Goal: Transaction & Acquisition: Purchase product/service

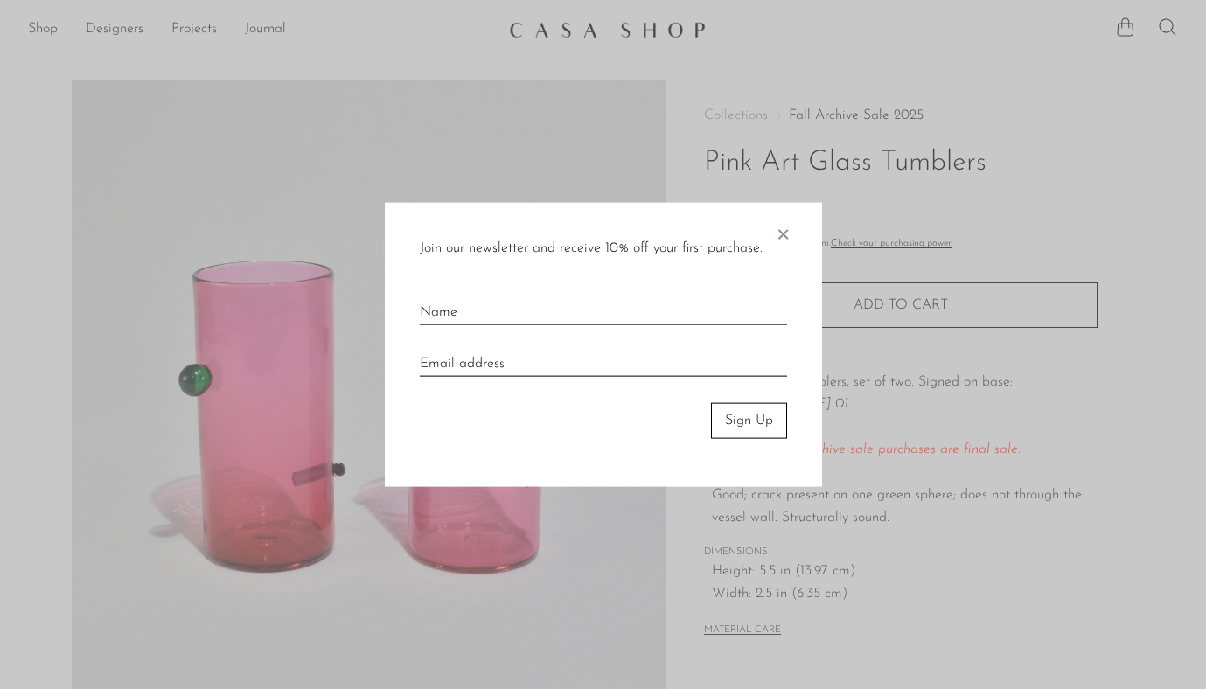
click at [790, 221] on span "×" at bounding box center [782, 231] width 17 height 56
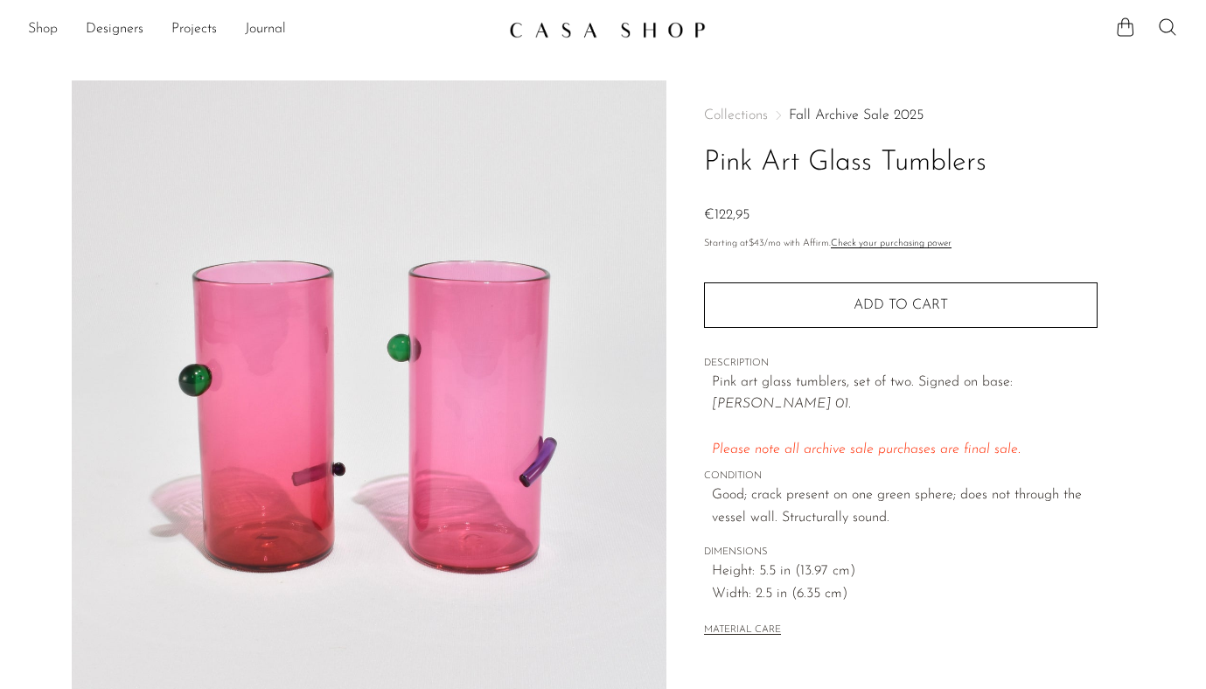
click at [44, 23] on link "Shop" at bounding box center [43, 29] width 30 height 23
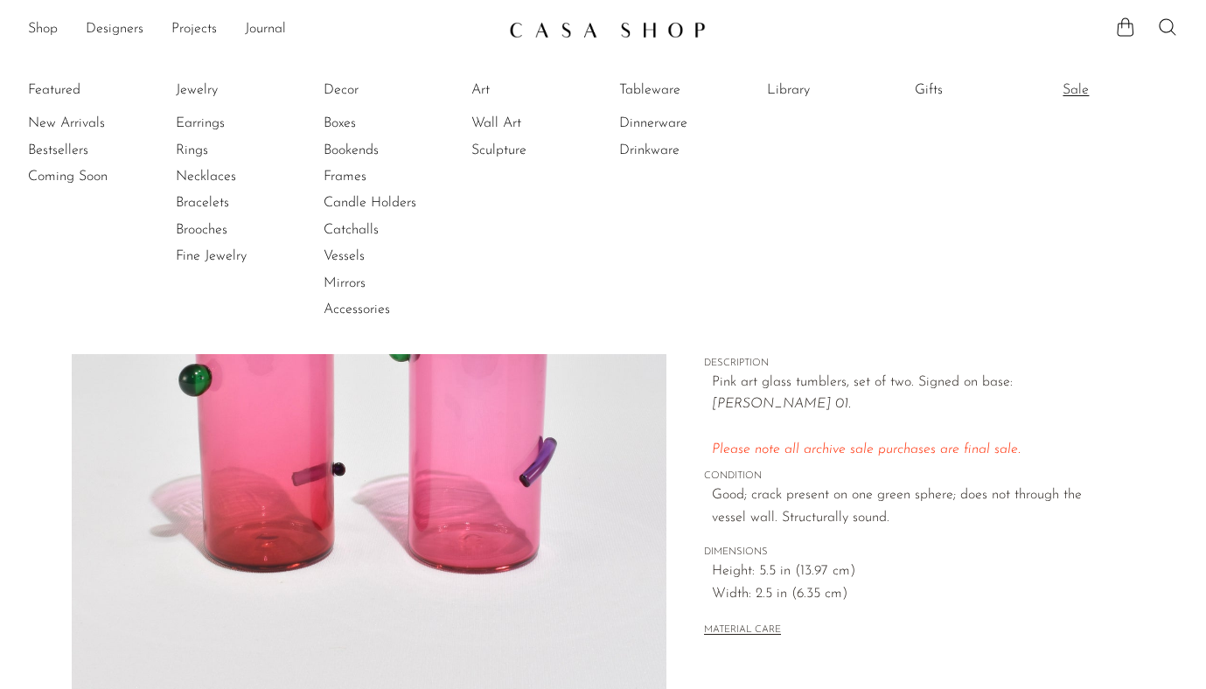
click at [1081, 87] on link "Sale" at bounding box center [1127, 89] width 131 height 19
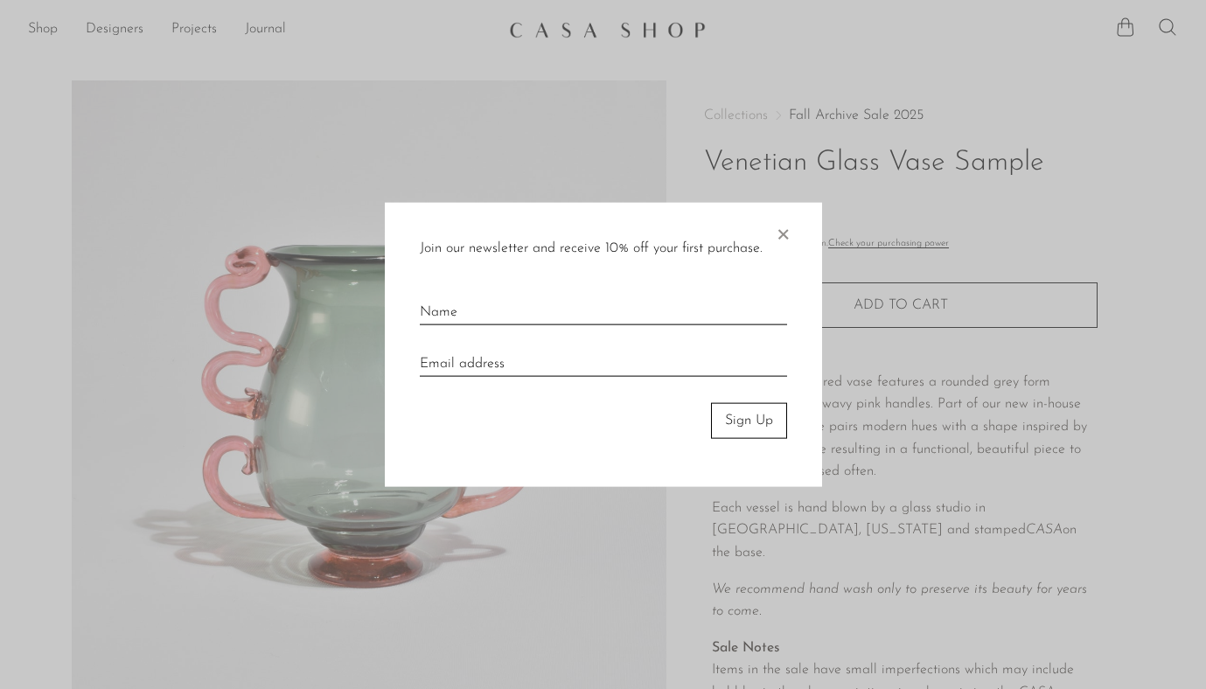
click at [790, 232] on div "Join our newsletter and receive 10% off your first purchase. × Sign Up" at bounding box center [603, 345] width 437 height 284
click at [788, 236] on span "×" at bounding box center [782, 231] width 17 height 56
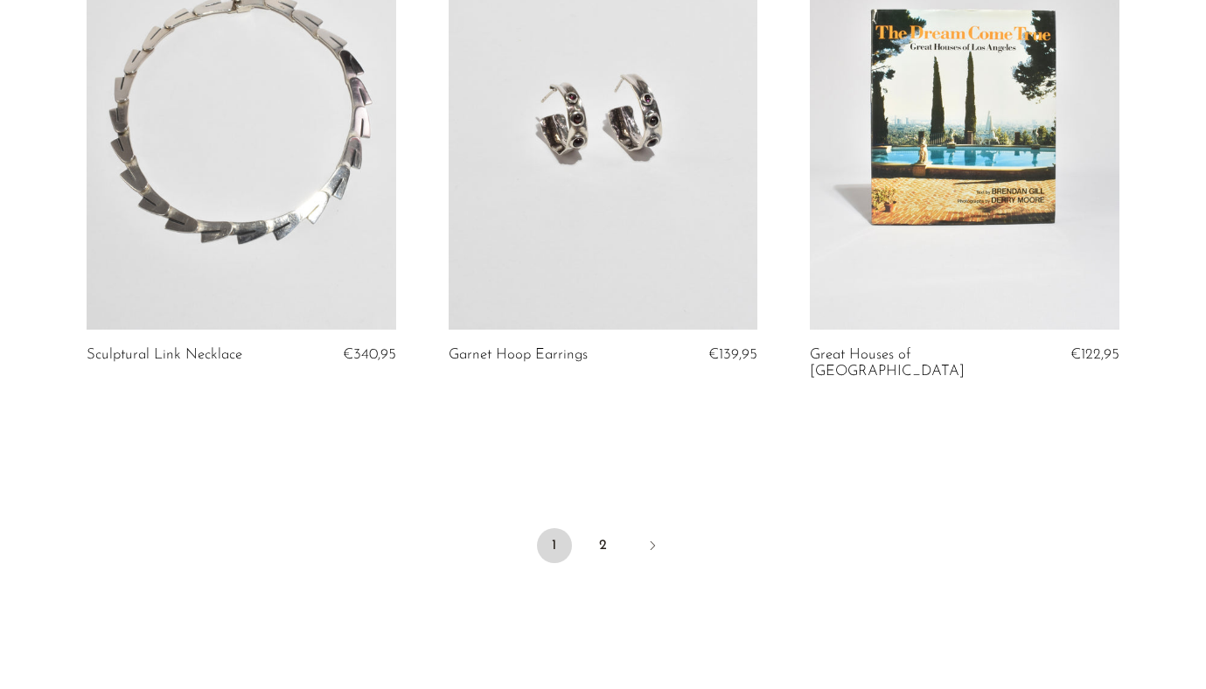
scroll to position [5910, 0]
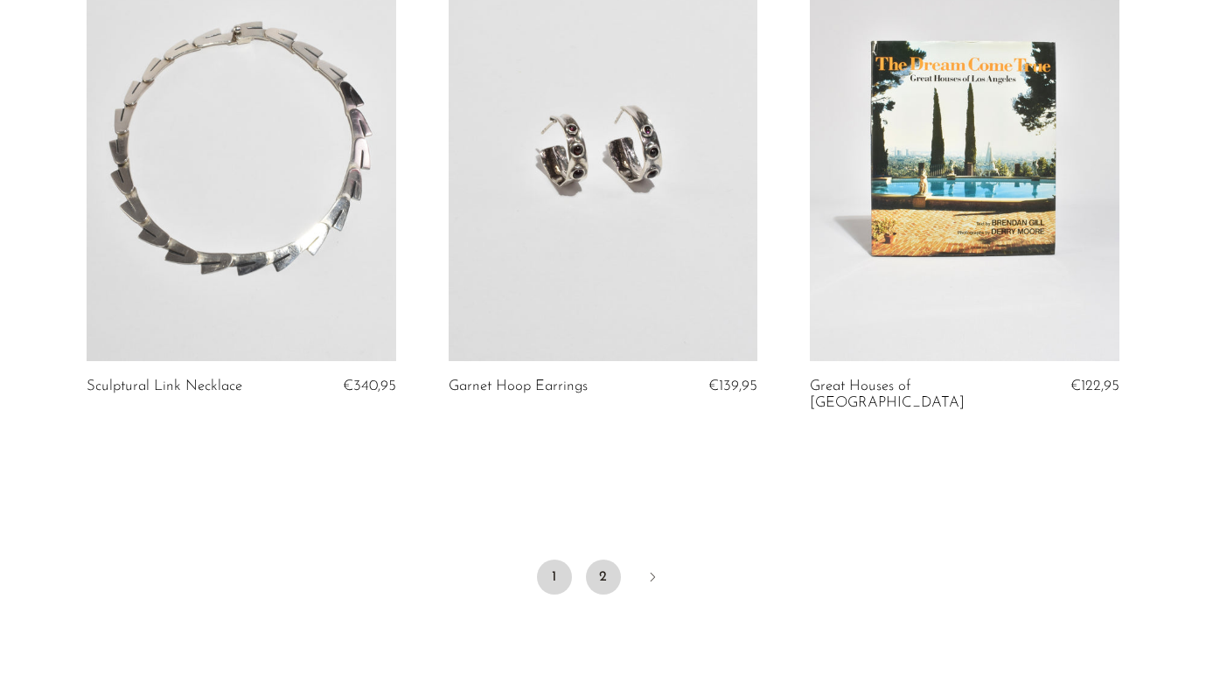
click at [606, 560] on link "2" at bounding box center [603, 577] width 35 height 35
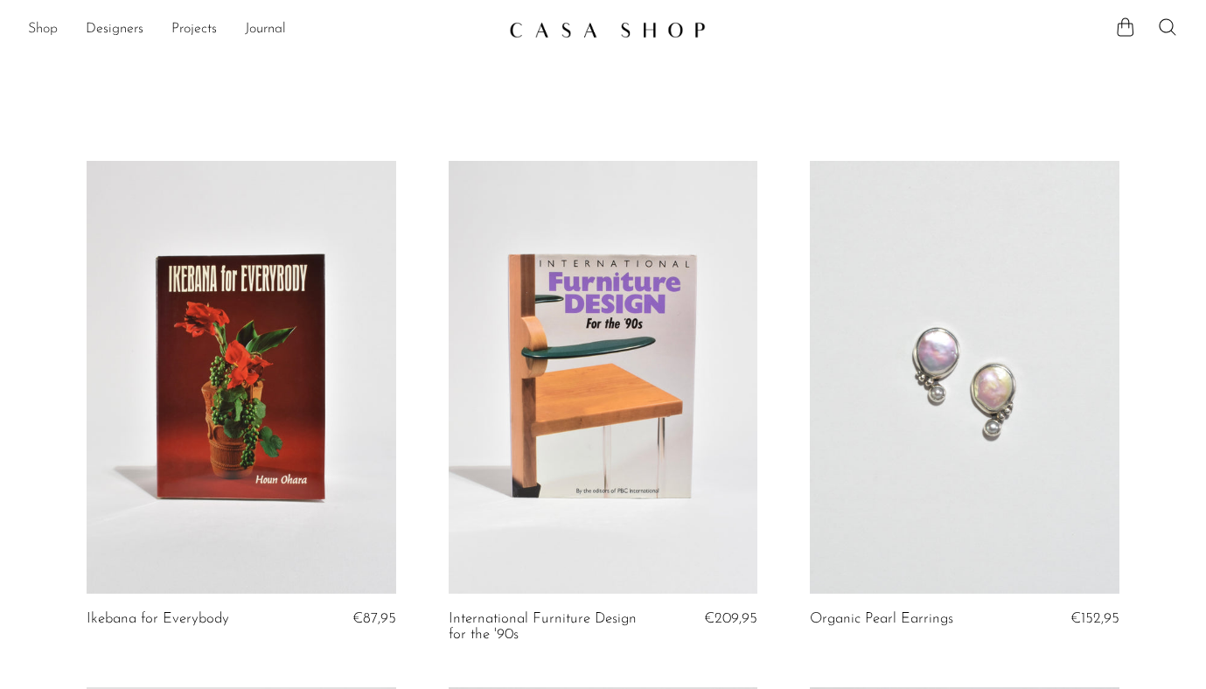
click at [49, 23] on link "Shop" at bounding box center [43, 29] width 30 height 23
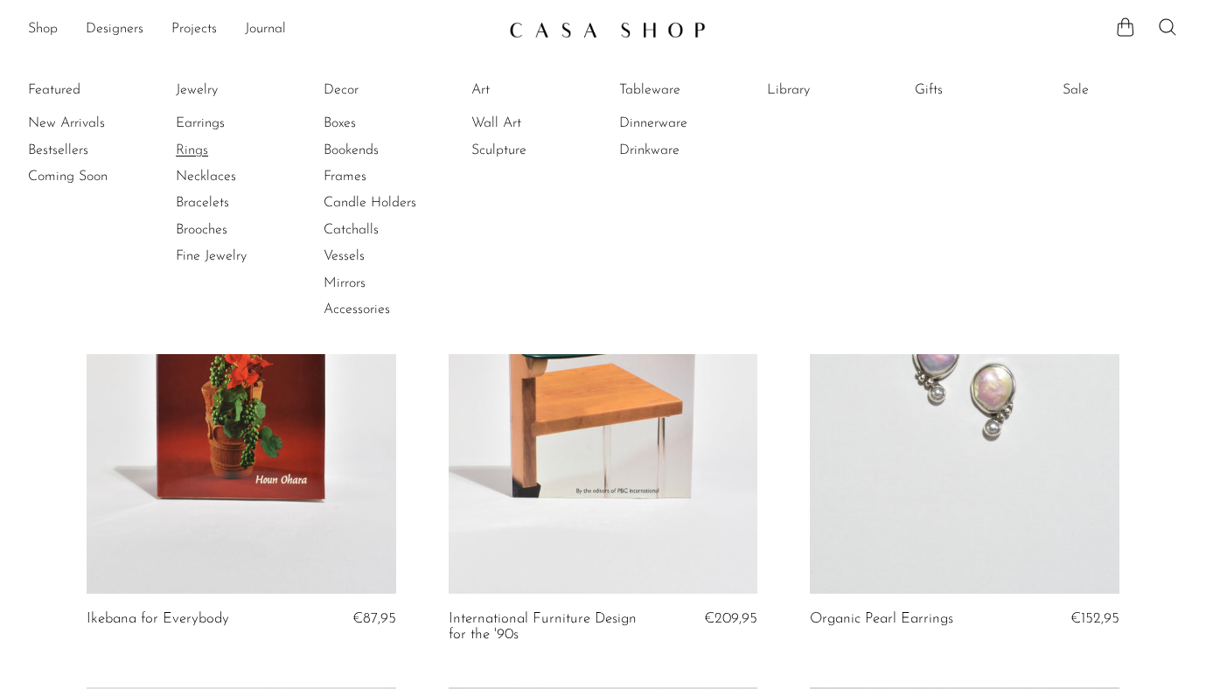
click at [199, 150] on link "Rings" at bounding box center [241, 150] width 131 height 19
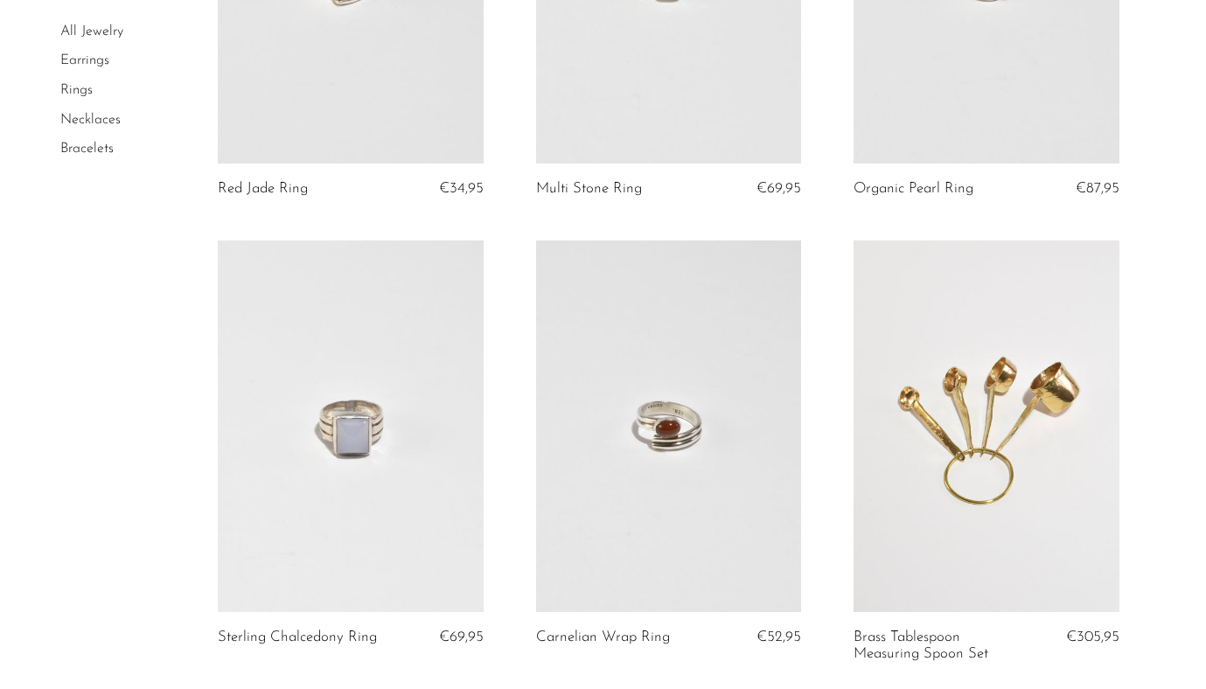
scroll to position [360, 0]
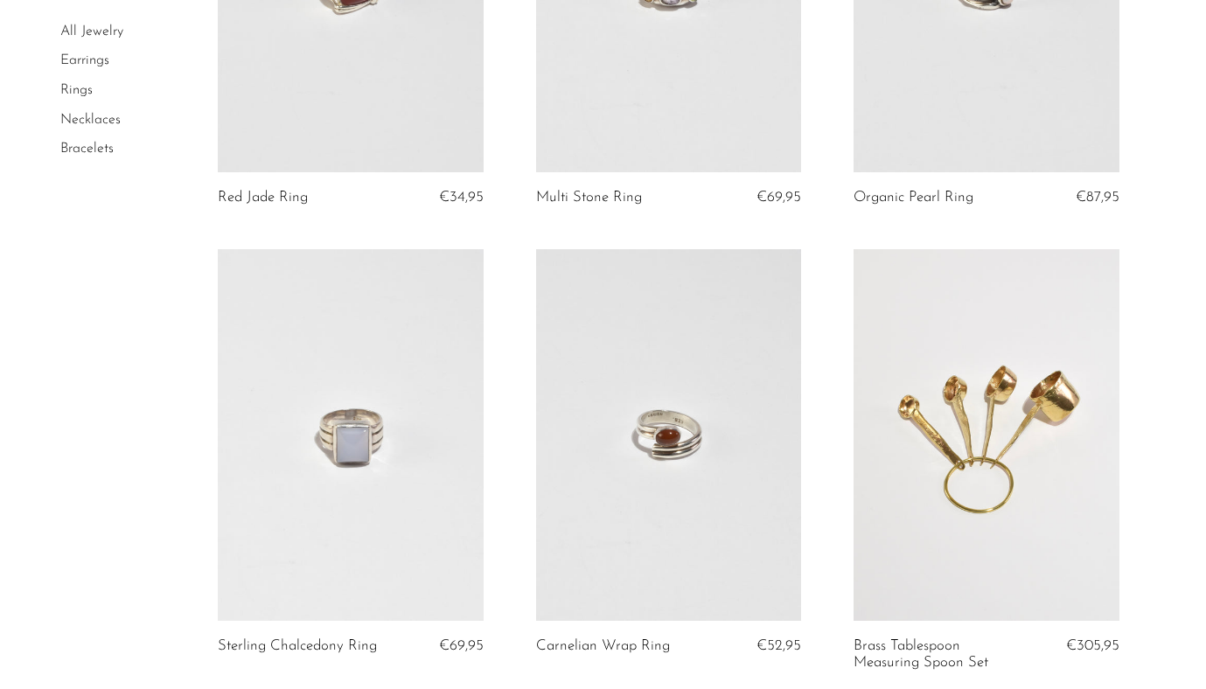
click at [669, 568] on link at bounding box center [669, 435] width 266 height 372
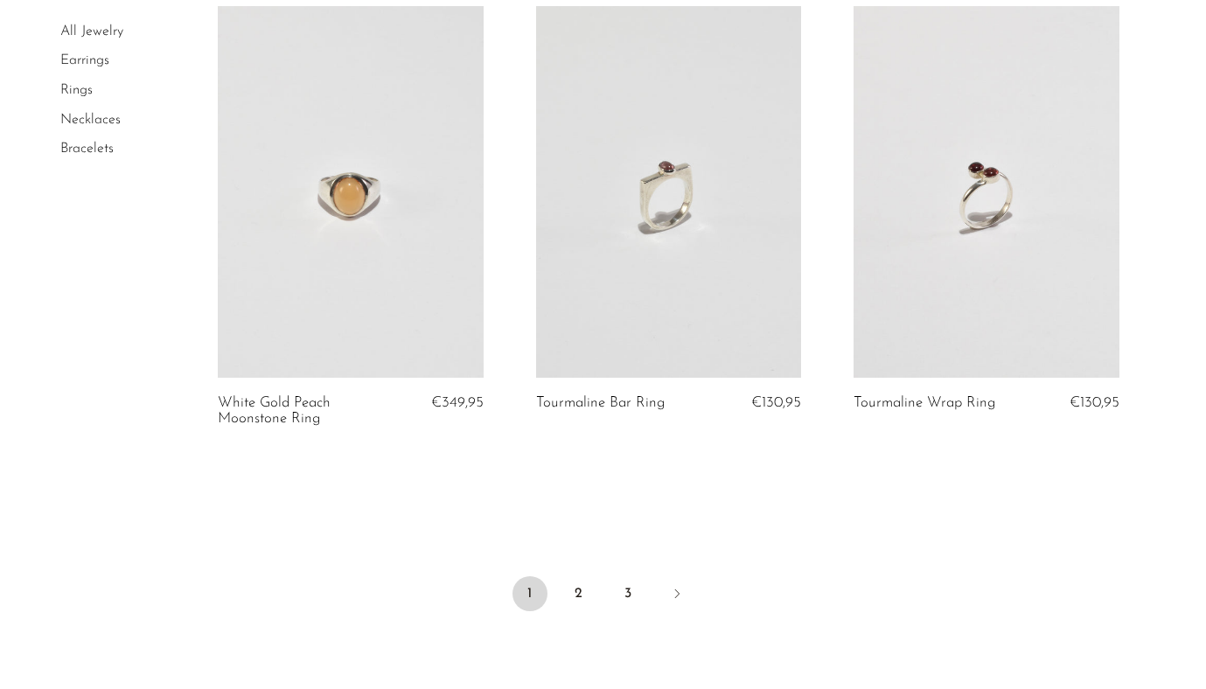
scroll to position [5147, 0]
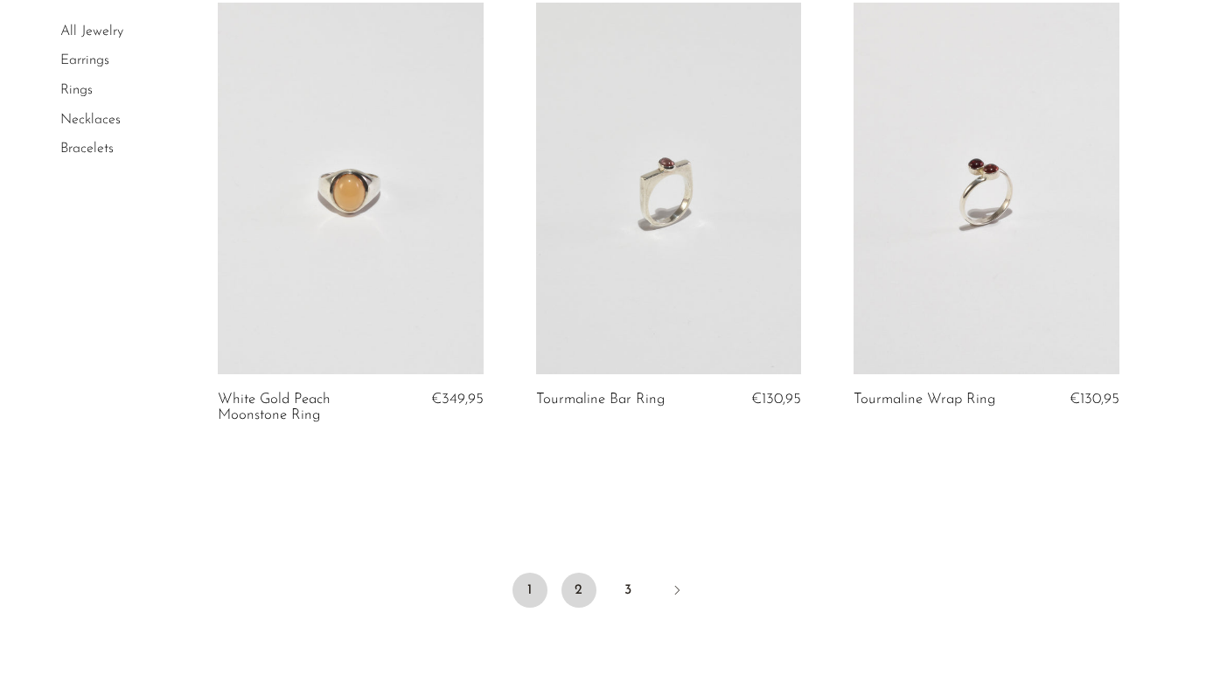
click at [580, 586] on link "2" at bounding box center [578, 590] width 35 height 35
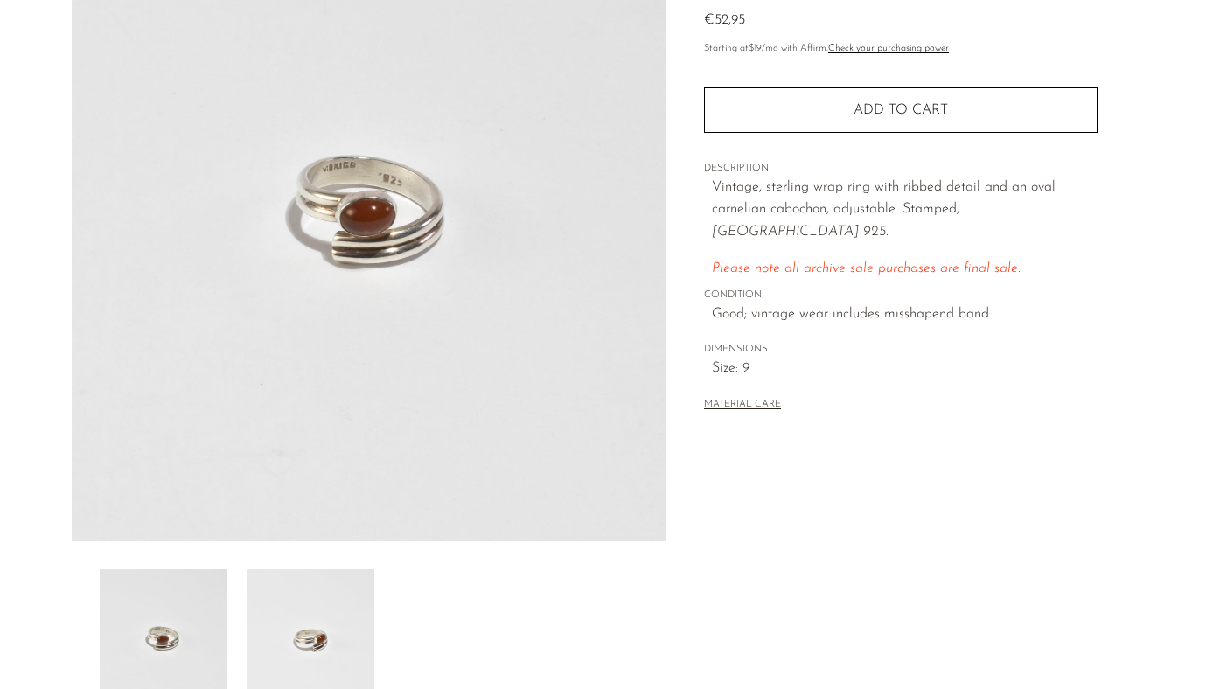
scroll to position [196, 0]
click at [299, 632] on img at bounding box center [310, 638] width 127 height 140
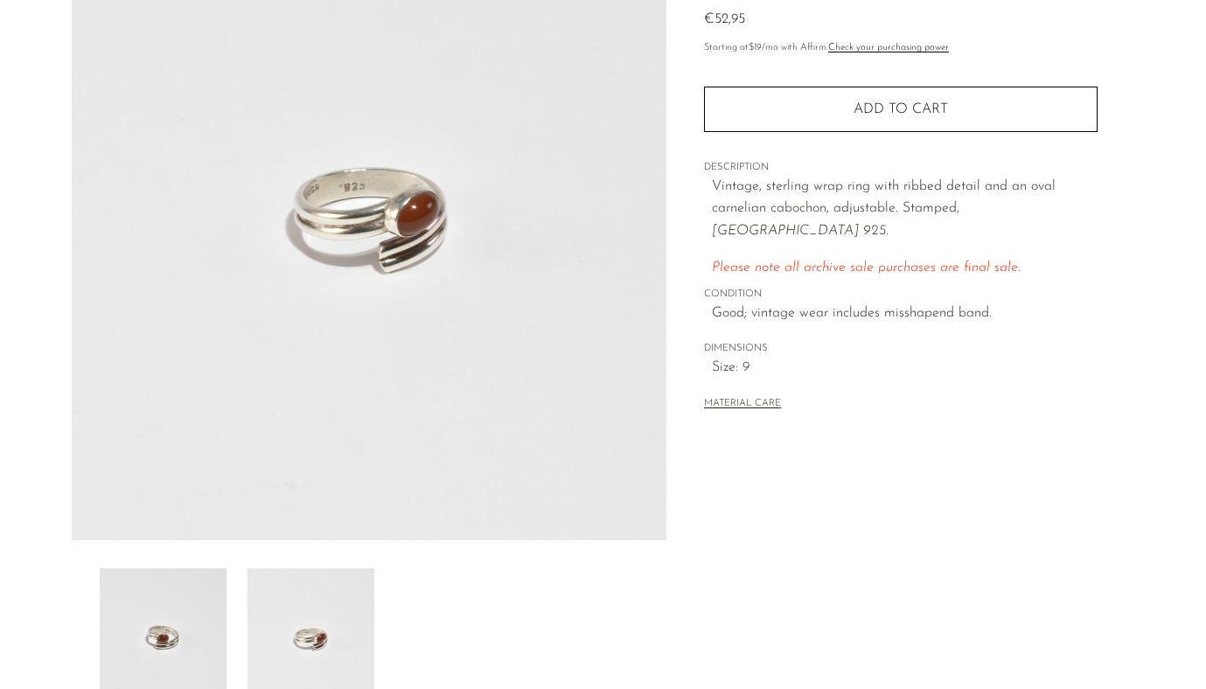
scroll to position [197, 0]
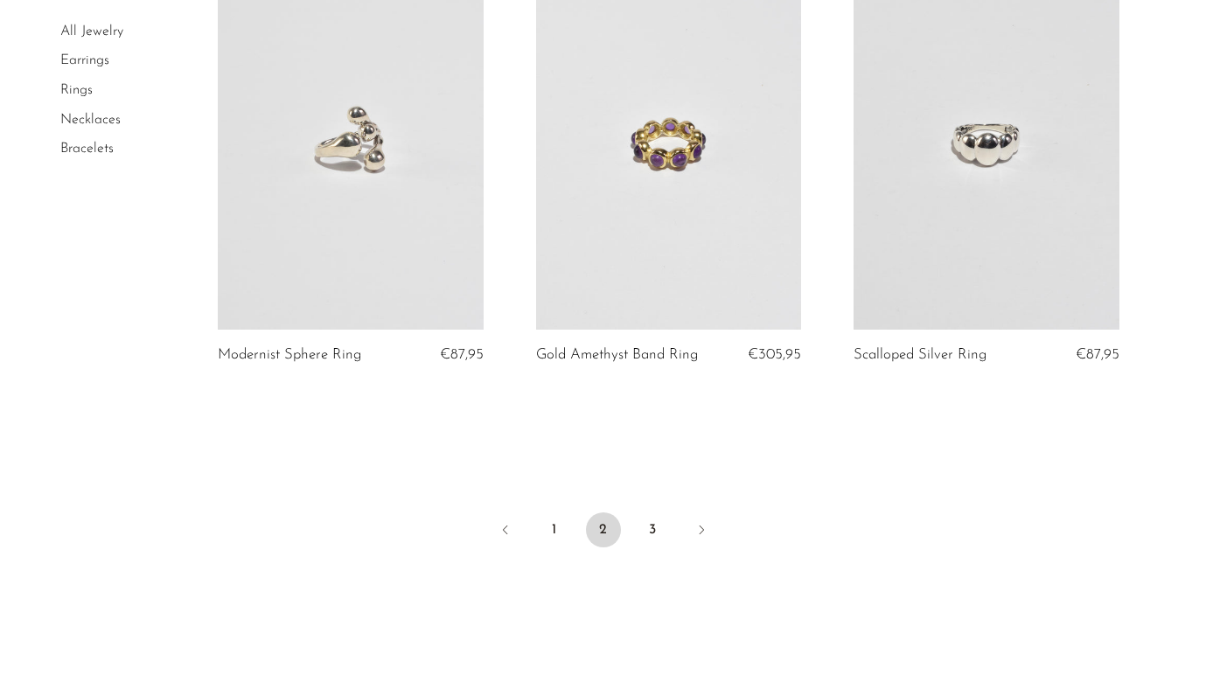
scroll to position [5157, 0]
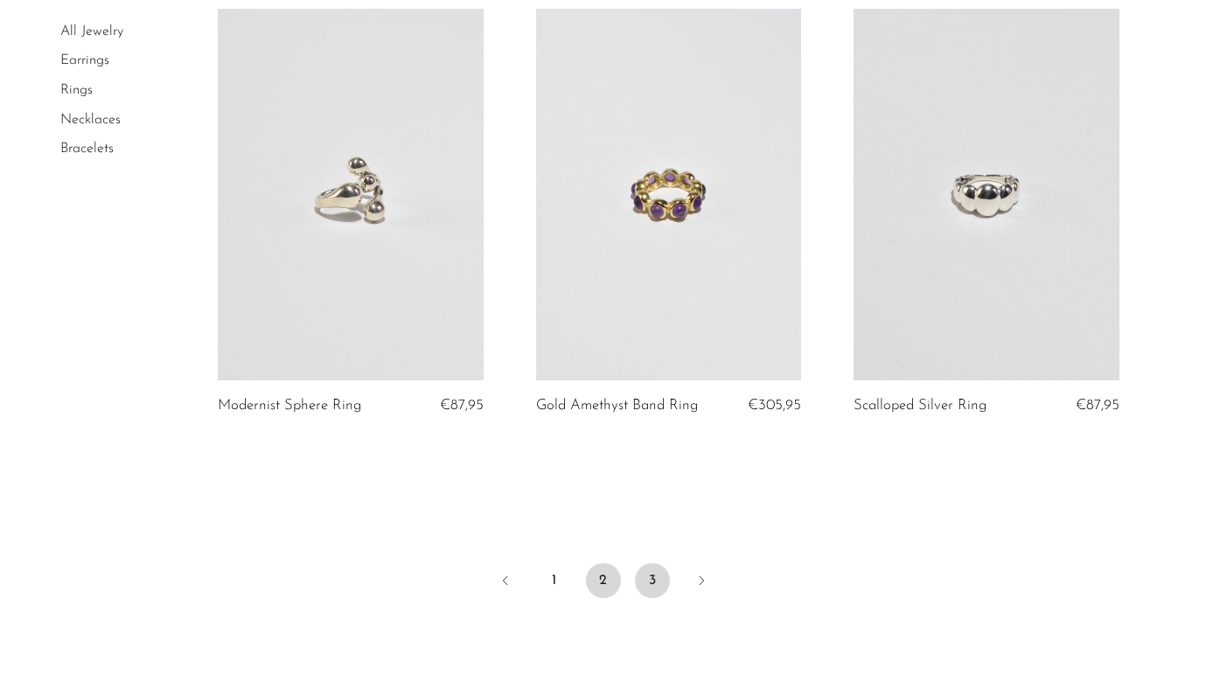
click at [657, 564] on link "3" at bounding box center [652, 580] width 35 height 35
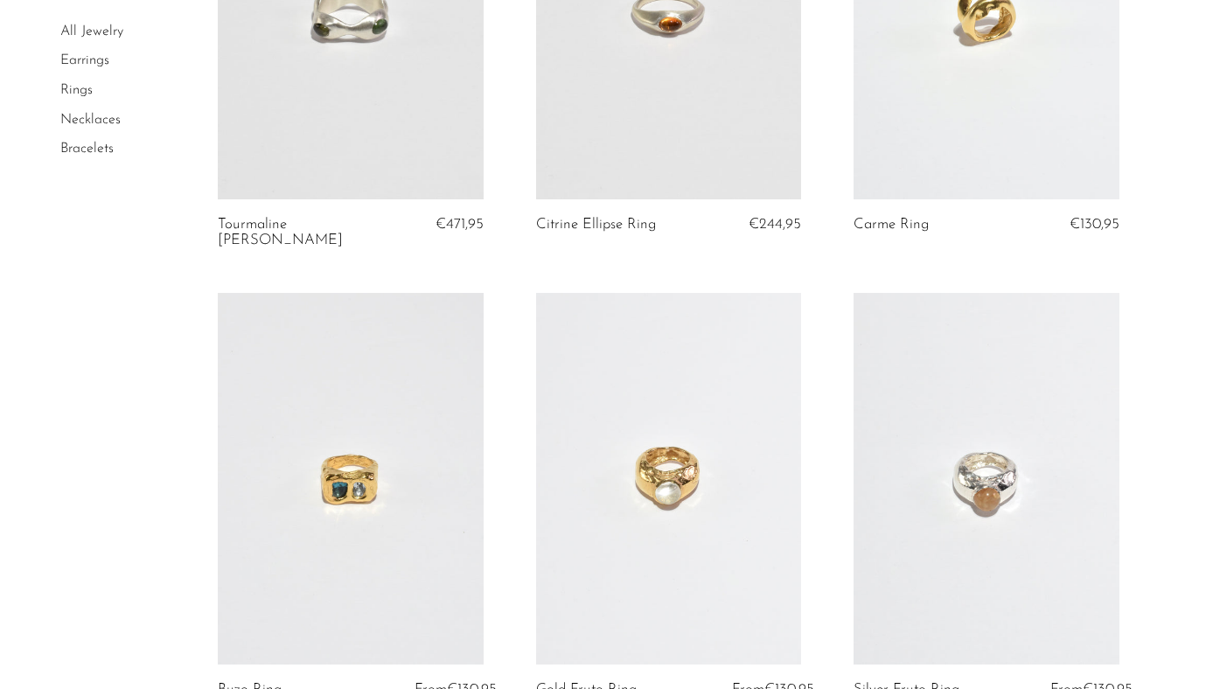
scroll to position [3506, 0]
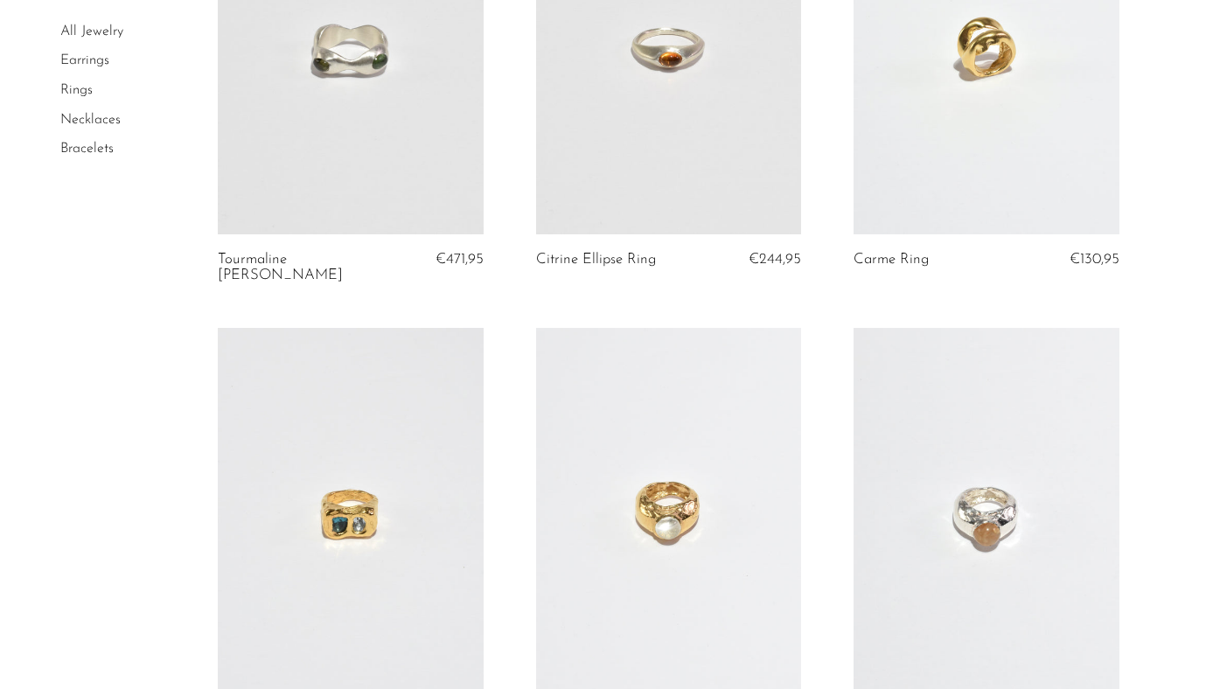
click at [727, 135] on link at bounding box center [669, 49] width 266 height 372
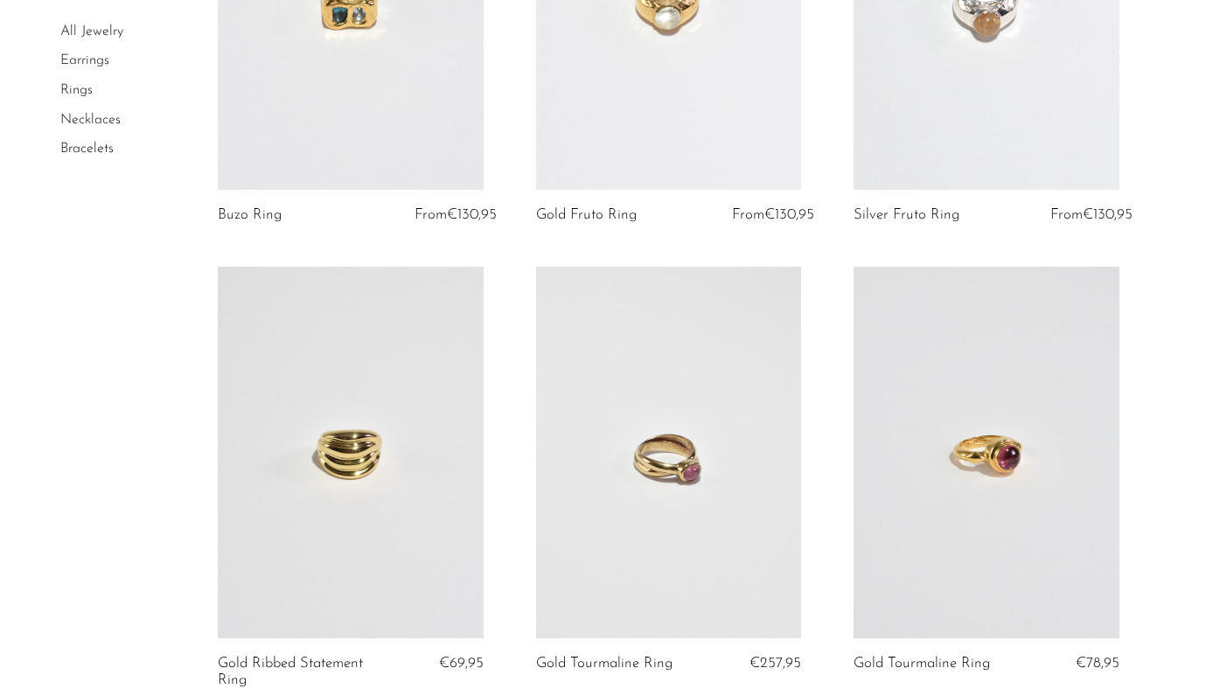
scroll to position [4022, 0]
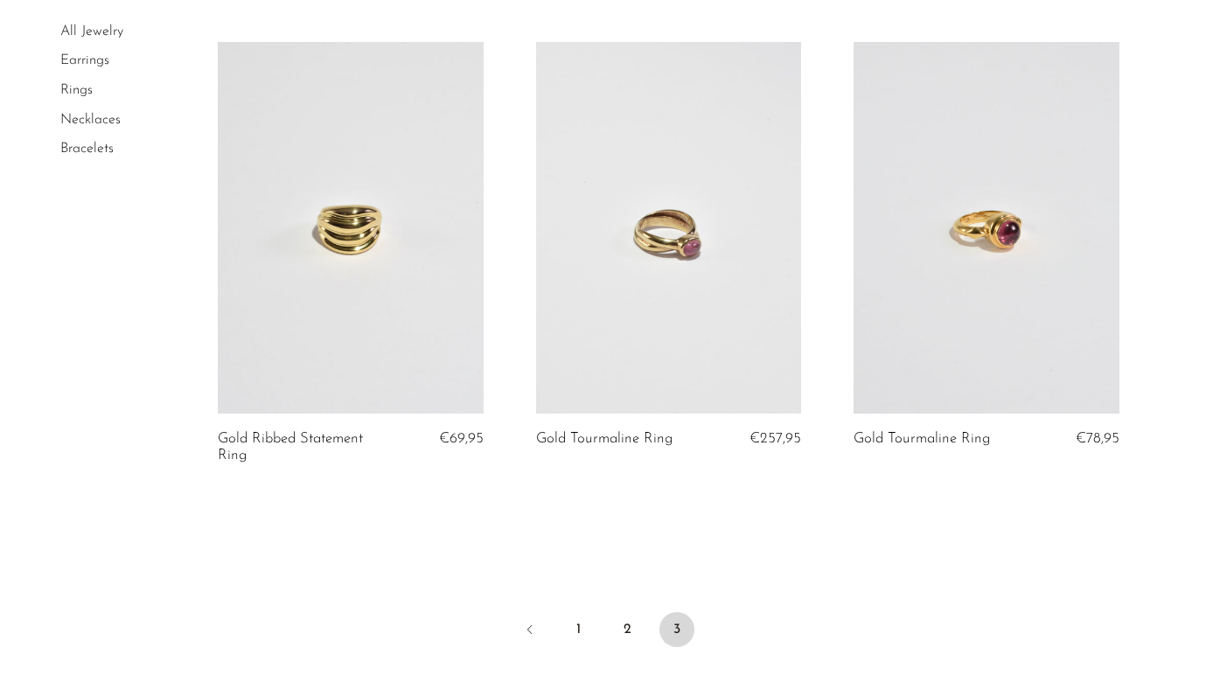
scroll to position [4245, 0]
click at [713, 351] on link at bounding box center [669, 224] width 266 height 372
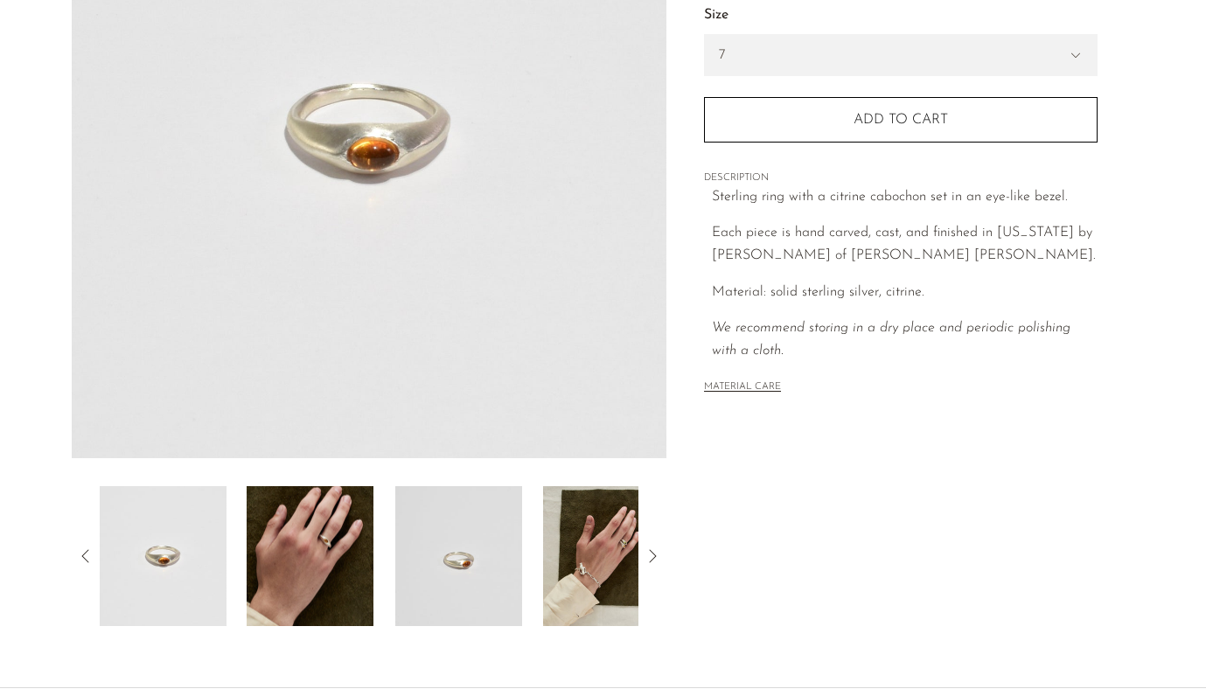
scroll to position [284, 0]
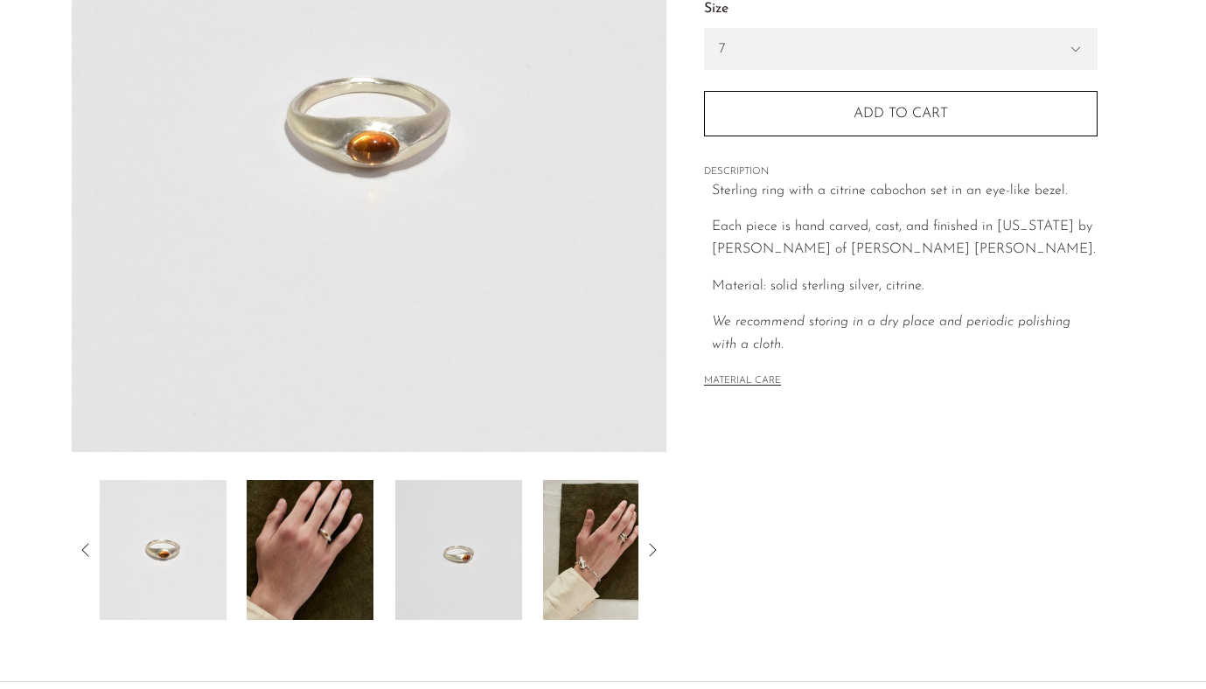
click at [328, 537] on img at bounding box center [310, 550] width 127 height 140
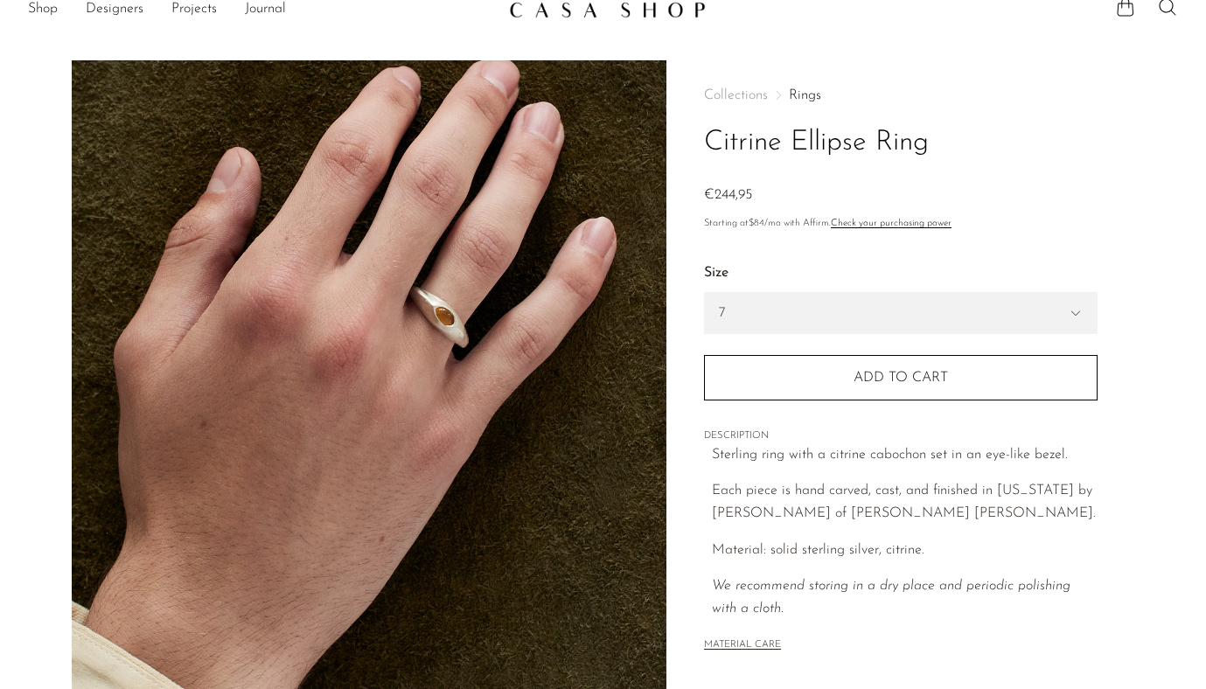
scroll to position [0, 0]
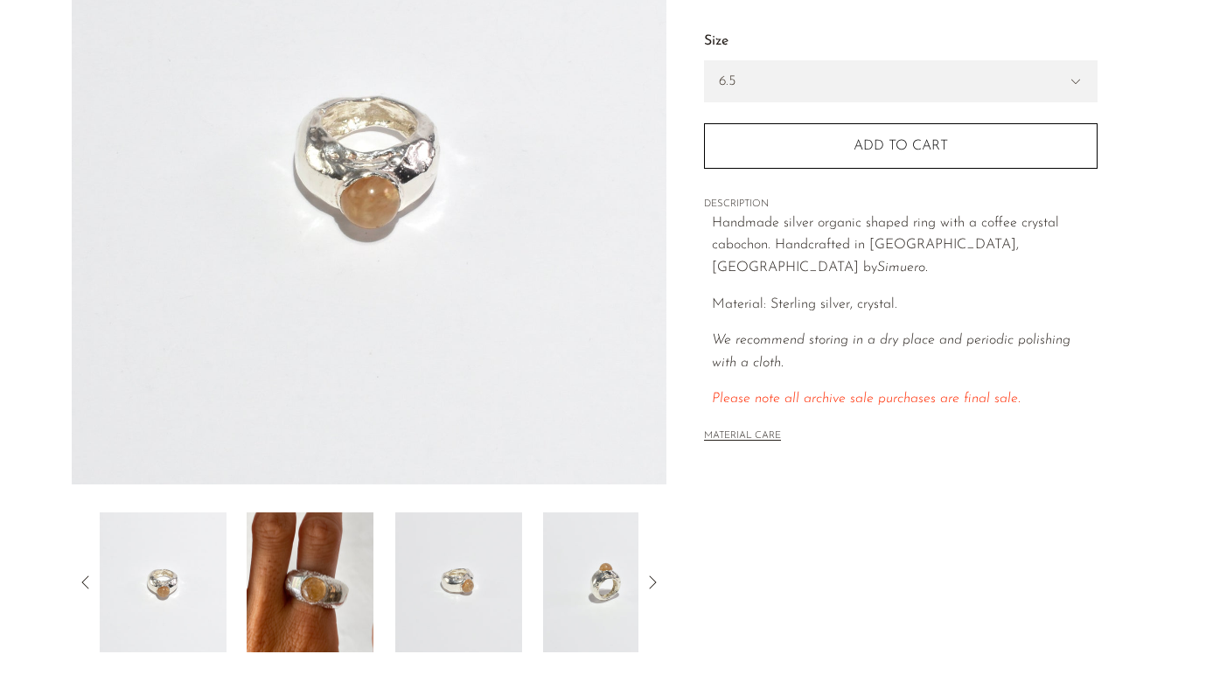
scroll to position [250, 0]
click at [292, 566] on img at bounding box center [310, 584] width 127 height 140
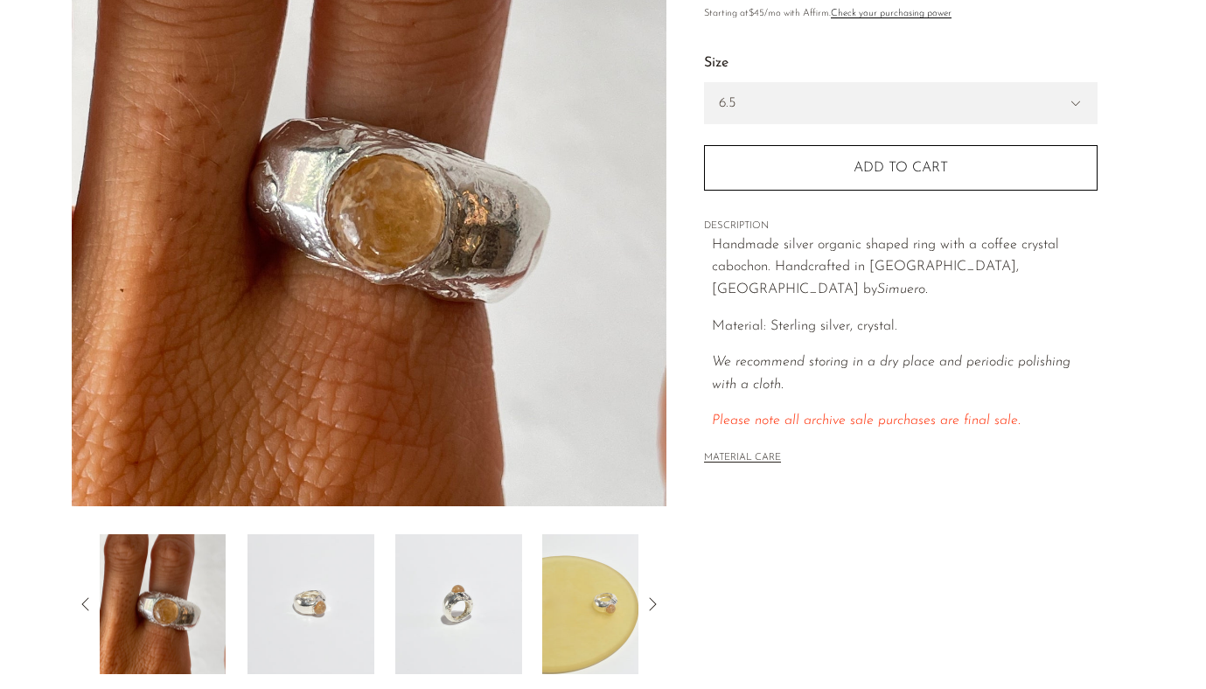
scroll to position [259, 0]
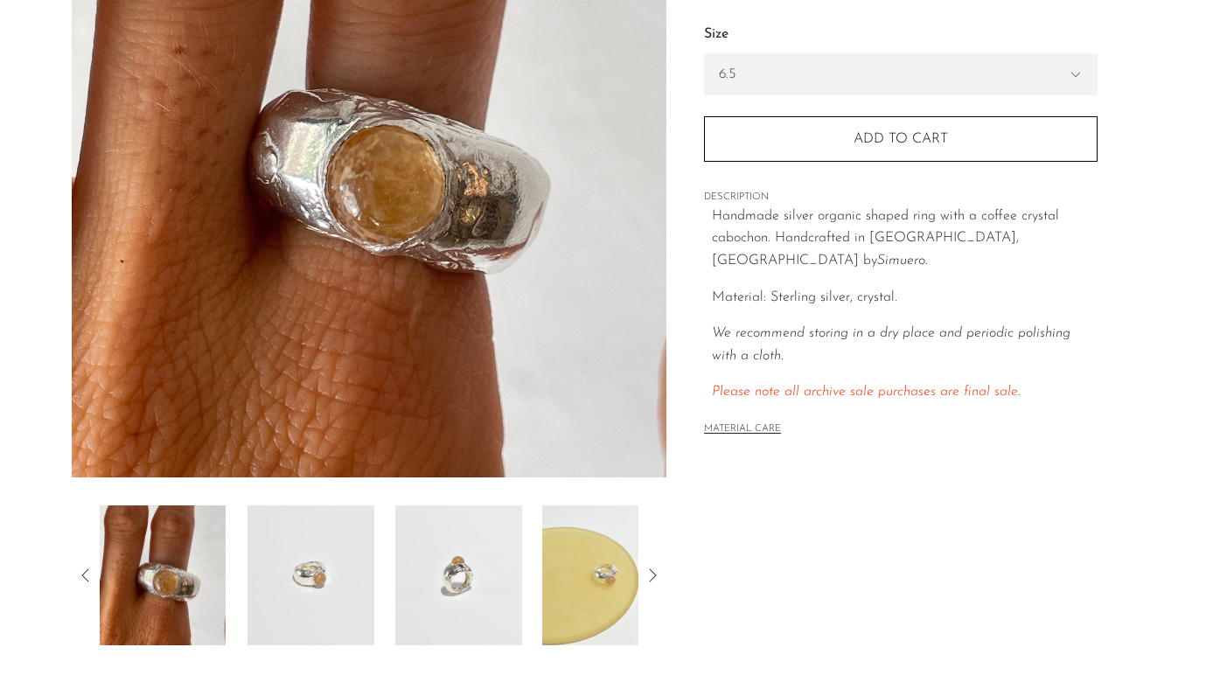
click at [318, 588] on img at bounding box center [310, 575] width 127 height 140
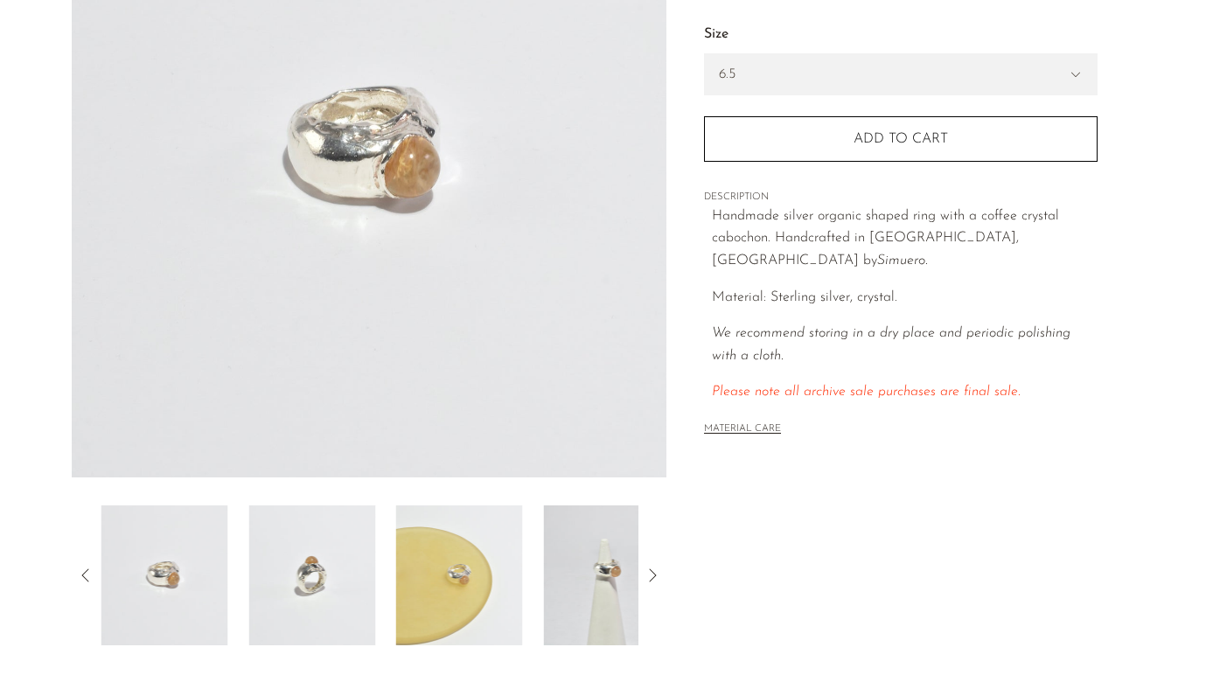
click at [338, 587] on img at bounding box center [311, 575] width 127 height 140
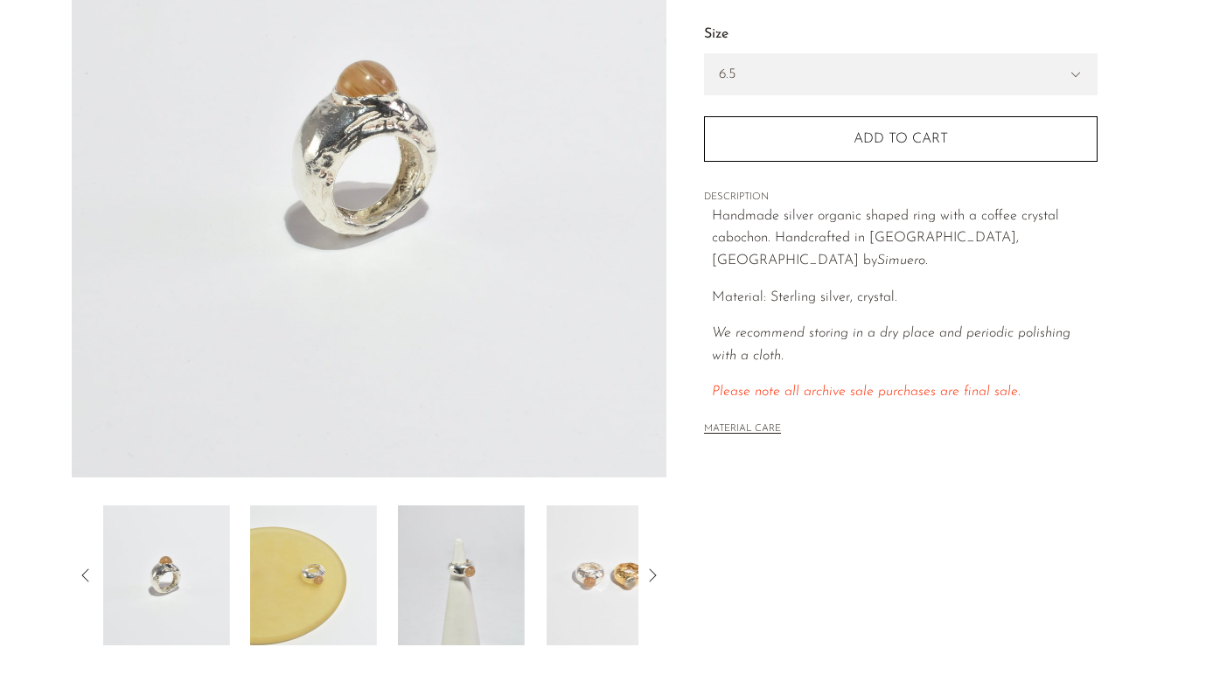
click at [338, 587] on img at bounding box center [313, 575] width 127 height 140
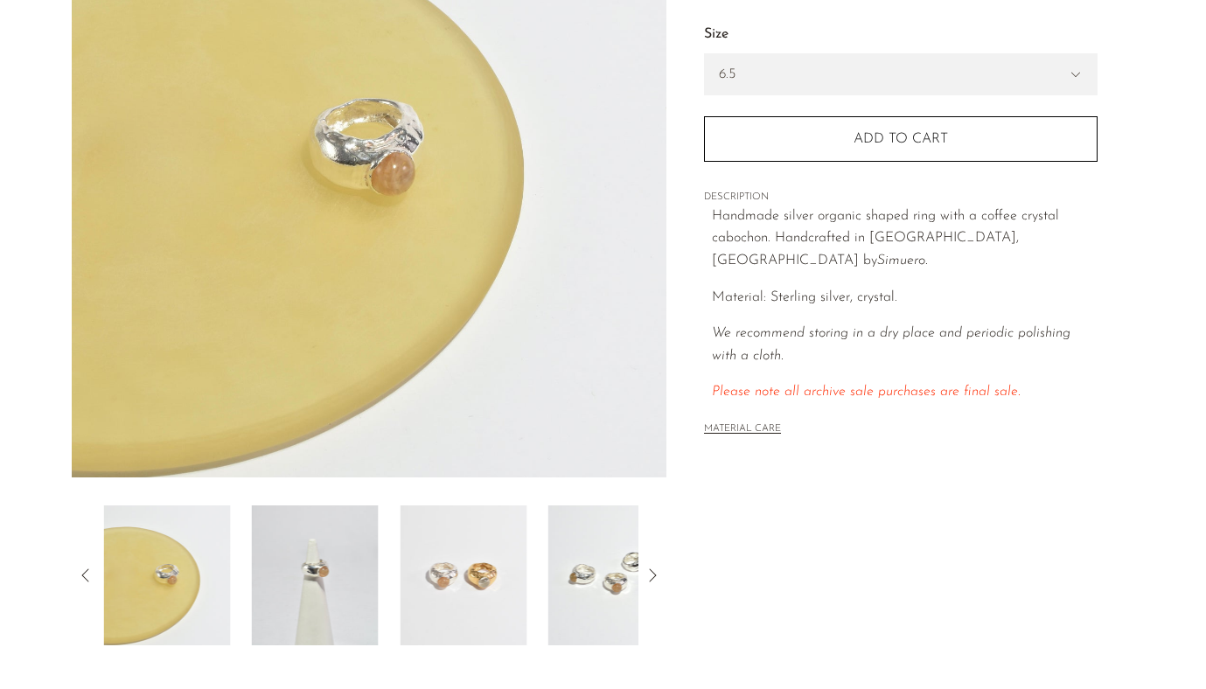
click at [345, 587] on img at bounding box center [315, 575] width 127 height 140
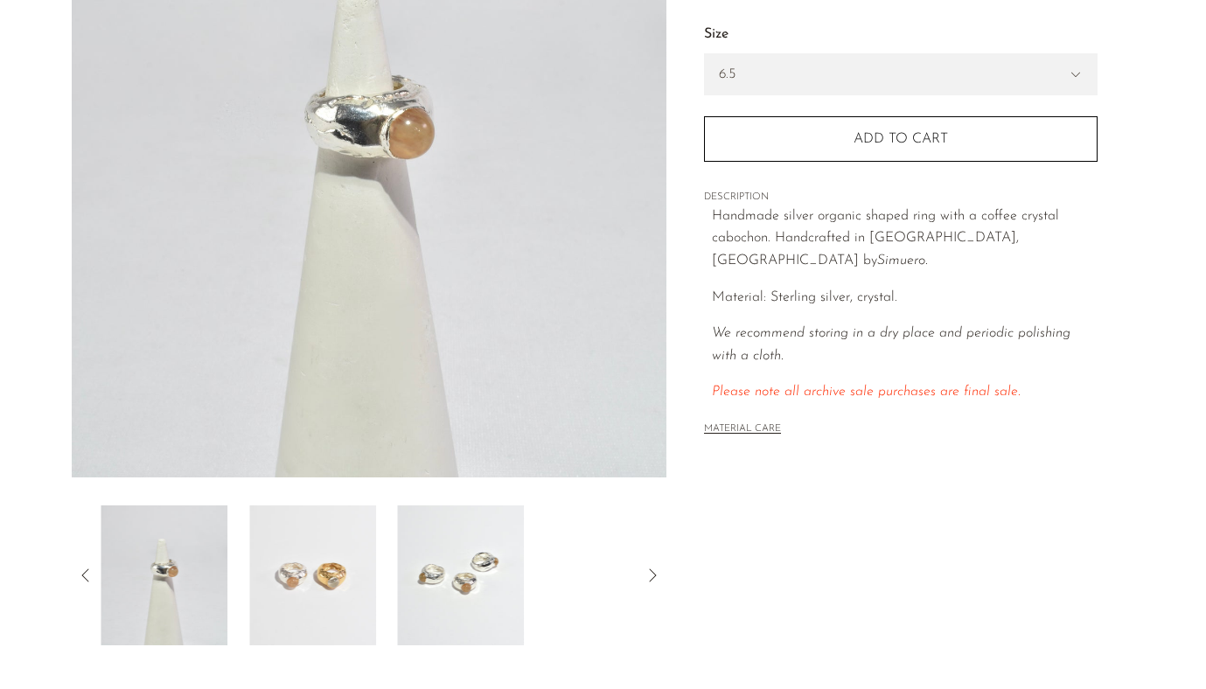
click at [366, 588] on img at bounding box center [312, 575] width 127 height 140
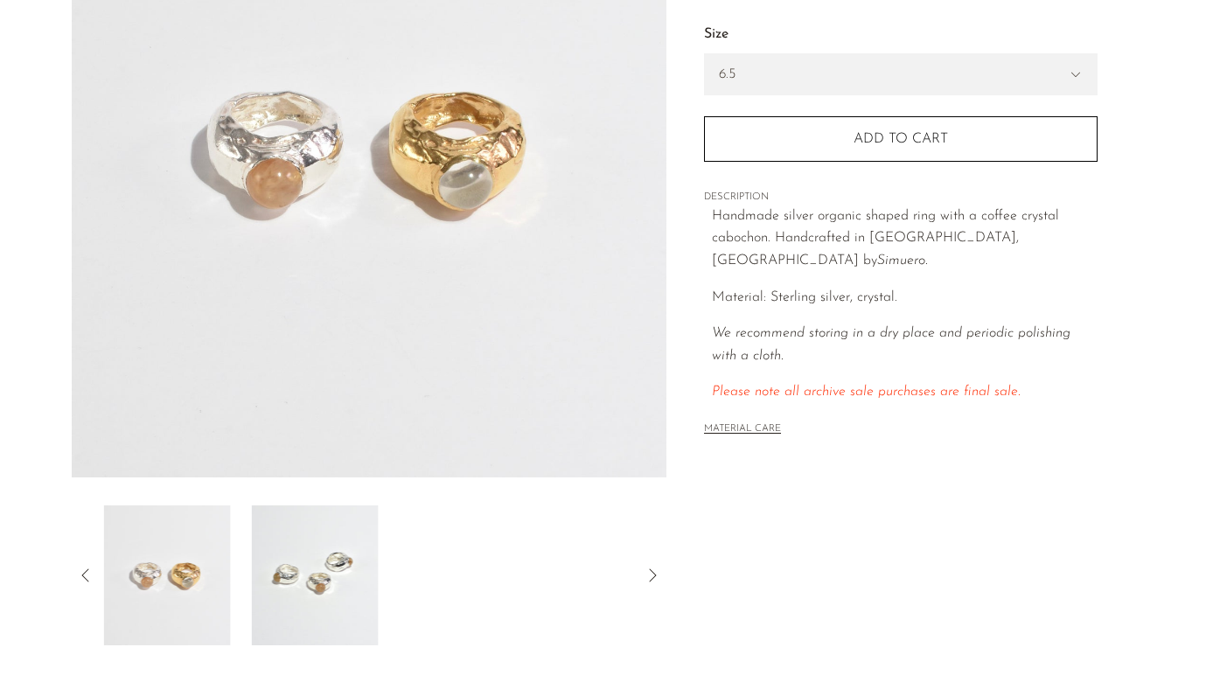
click at [374, 588] on img at bounding box center [314, 575] width 127 height 140
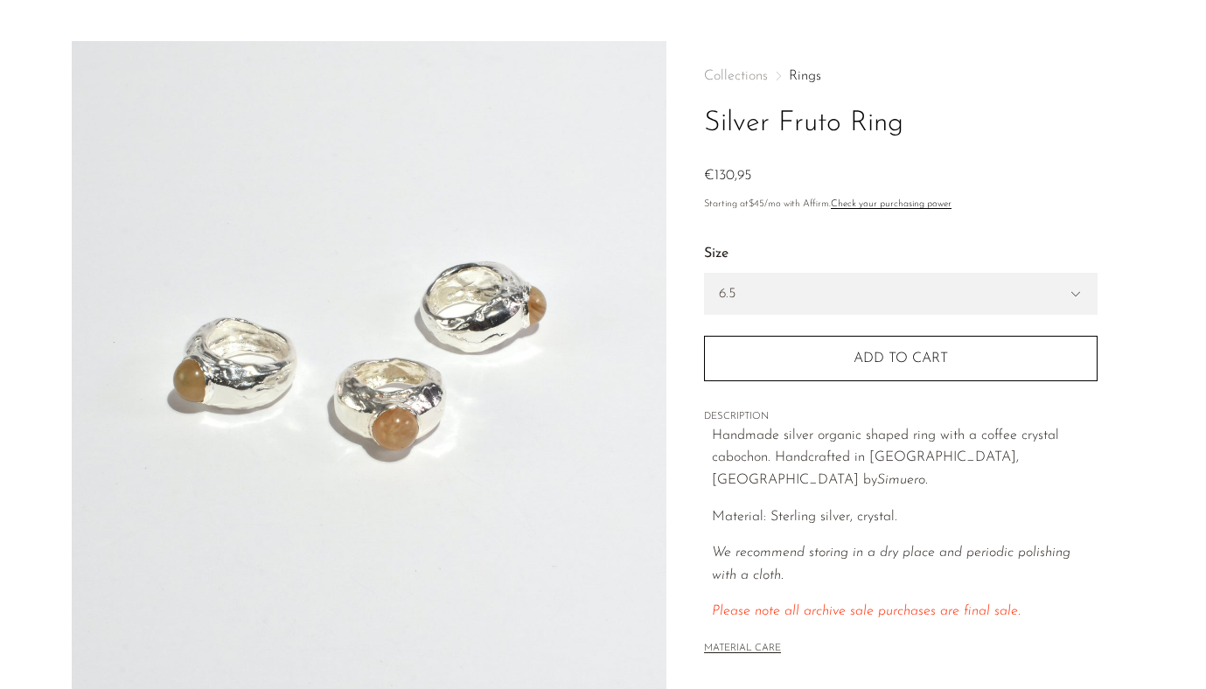
scroll to position [0, 0]
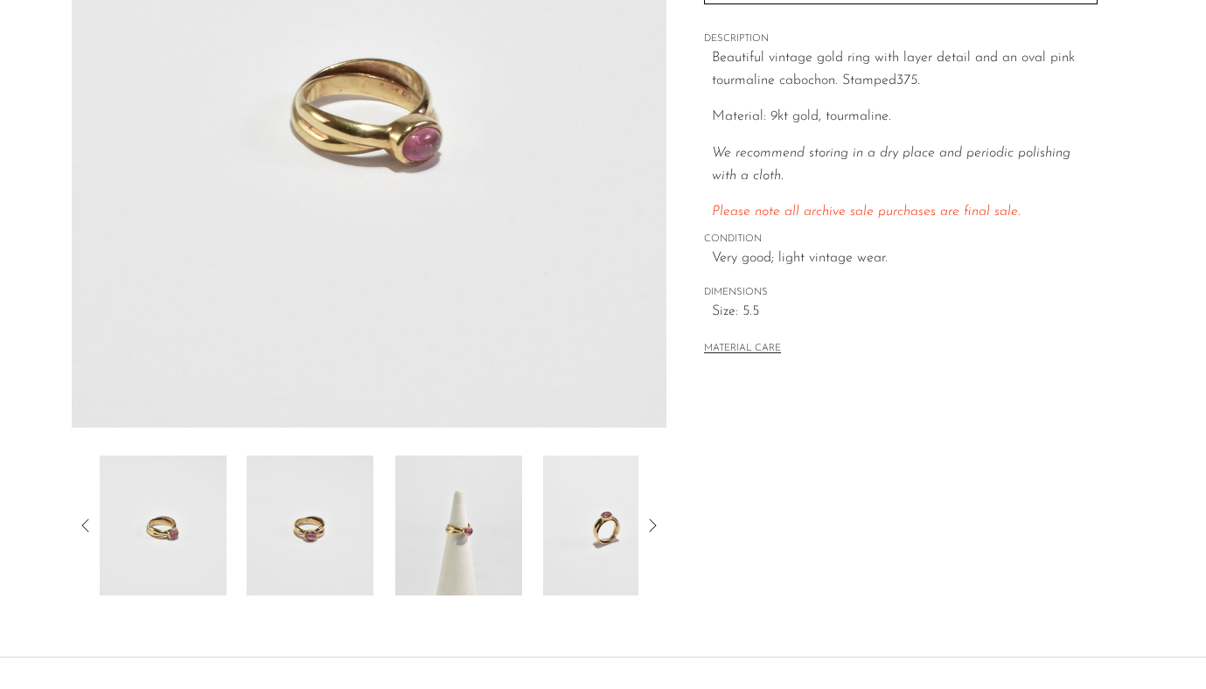
scroll to position [324, 0]
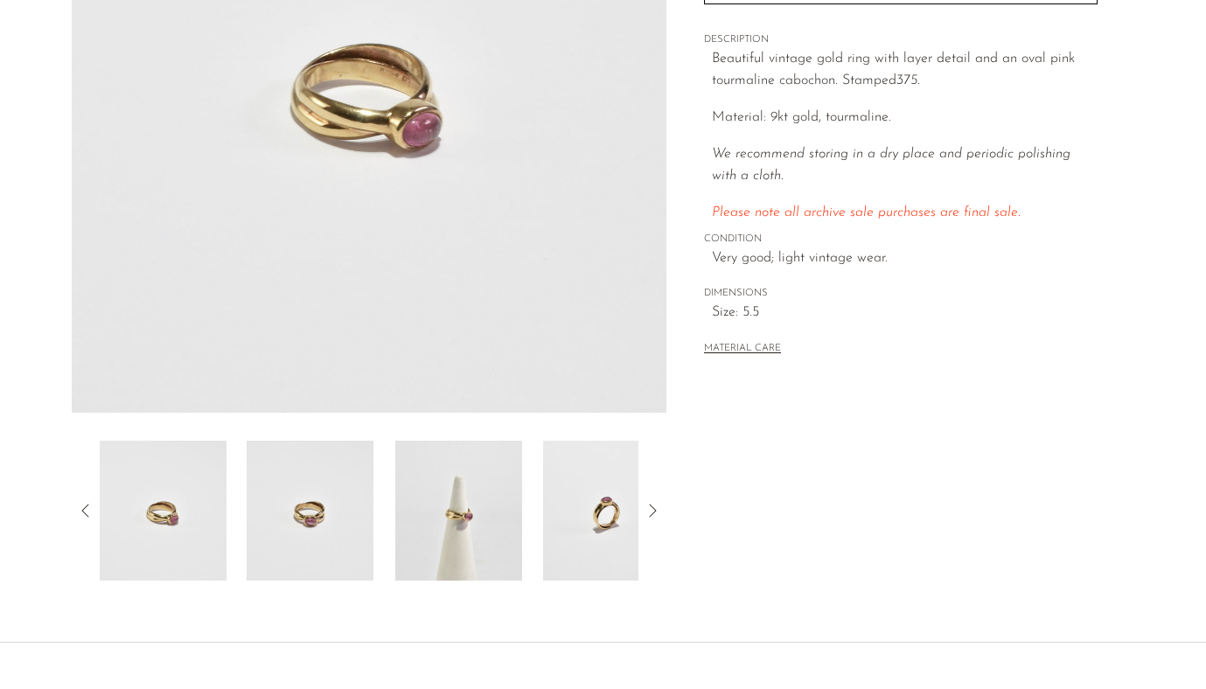
click at [477, 525] on img at bounding box center [458, 511] width 127 height 140
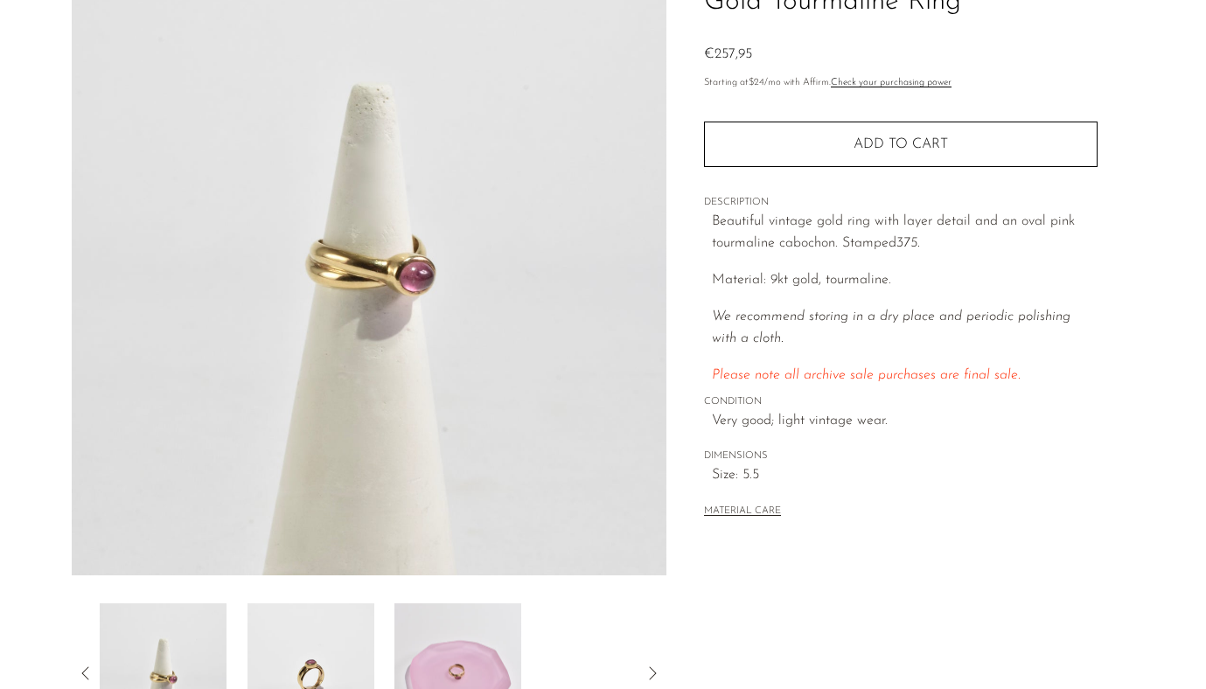
scroll to position [164, 0]
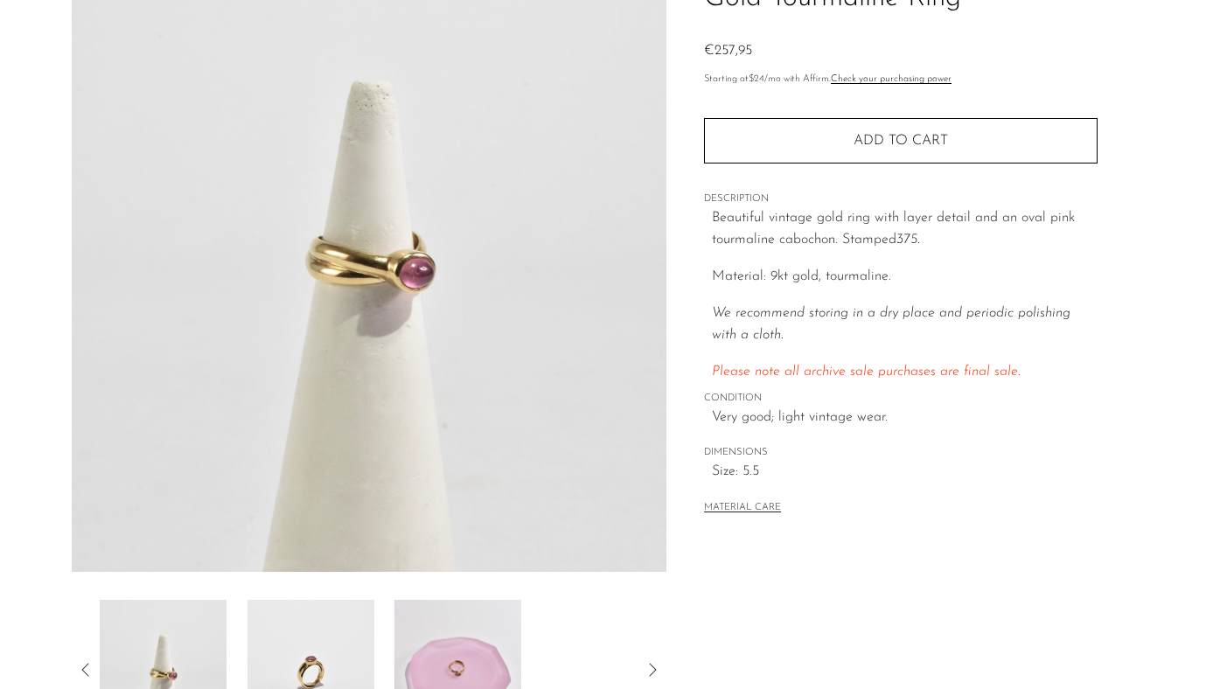
click at [456, 654] on img at bounding box center [457, 670] width 127 height 140
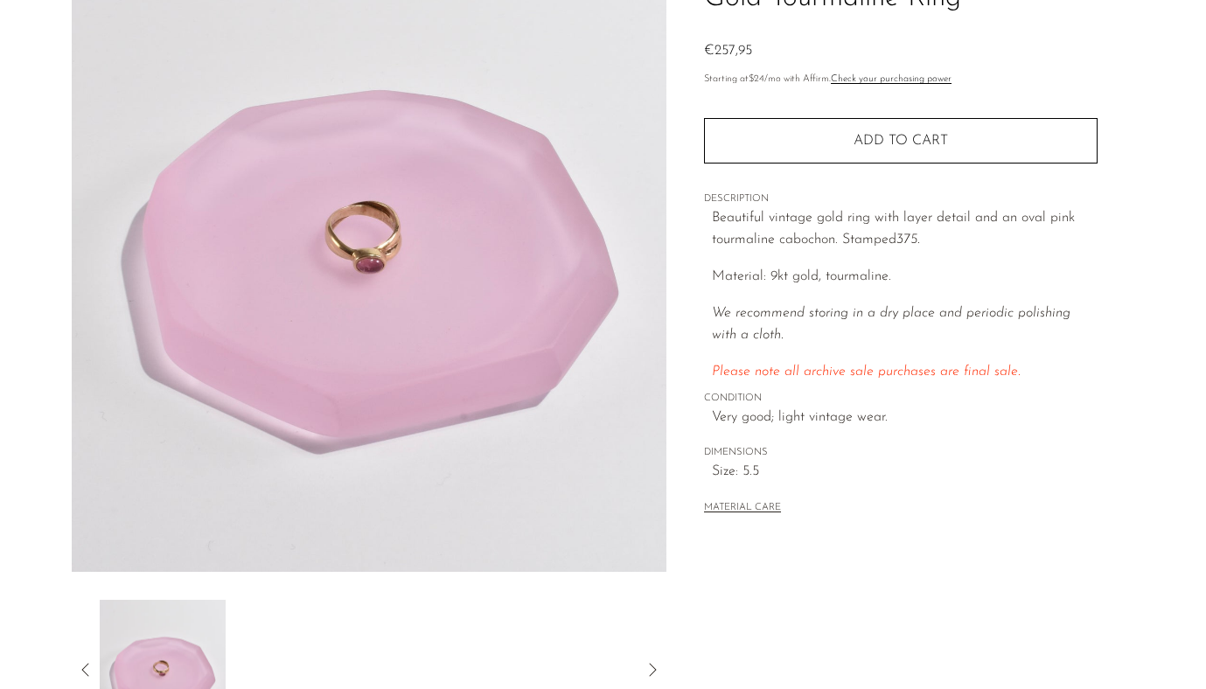
click at [72, 673] on div at bounding box center [369, 670] width 595 height 140
click at [85, 673] on icon at bounding box center [84, 669] width 7 height 13
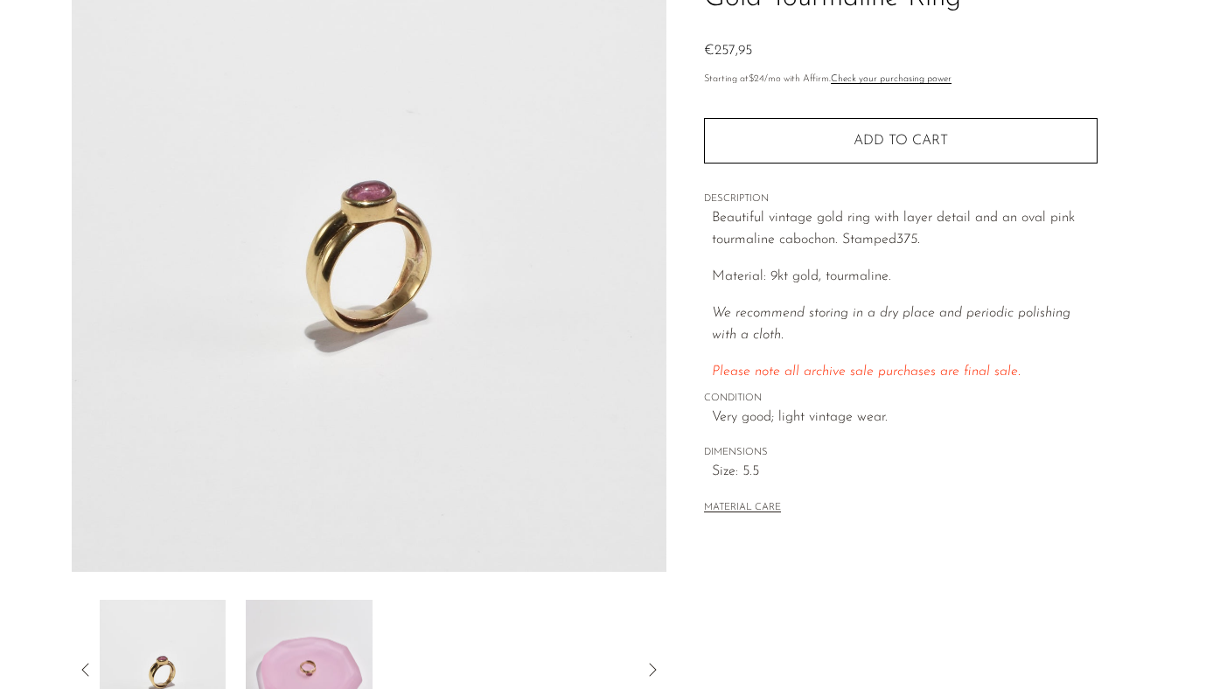
click at [187, 652] on img at bounding box center [161, 670] width 127 height 140
click at [87, 670] on icon at bounding box center [85, 669] width 21 height 21
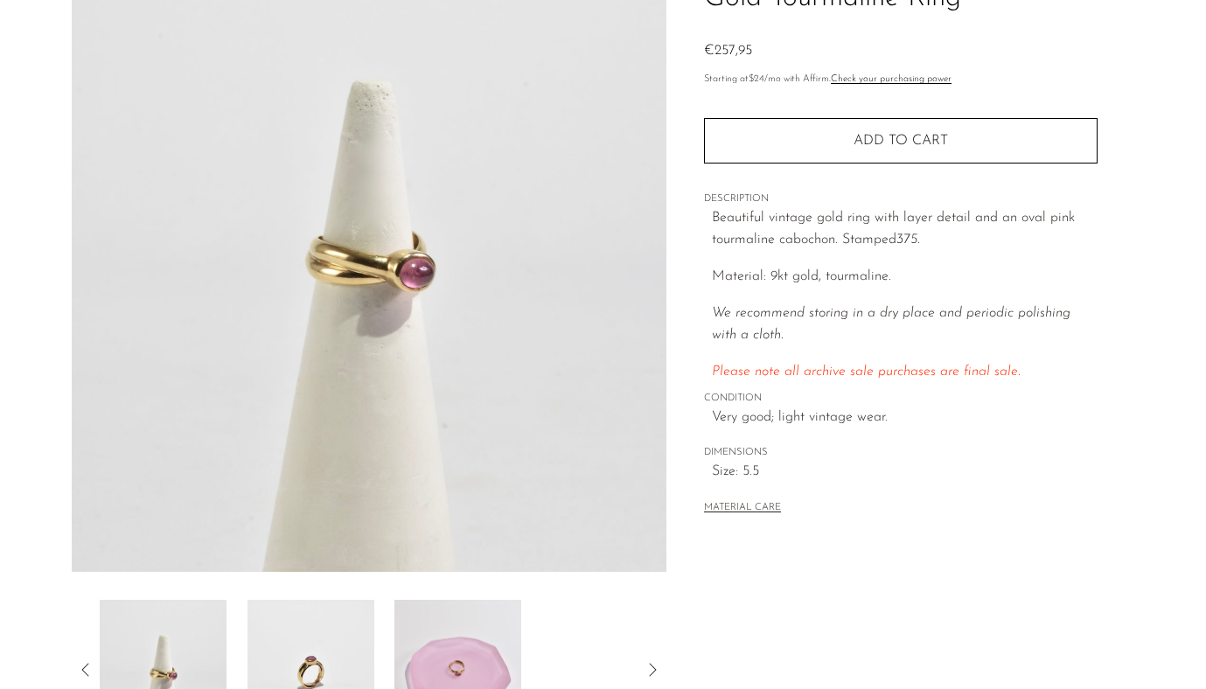
click at [99, 657] on img at bounding box center [162, 670] width 127 height 140
click at [87, 668] on icon at bounding box center [85, 669] width 21 height 21
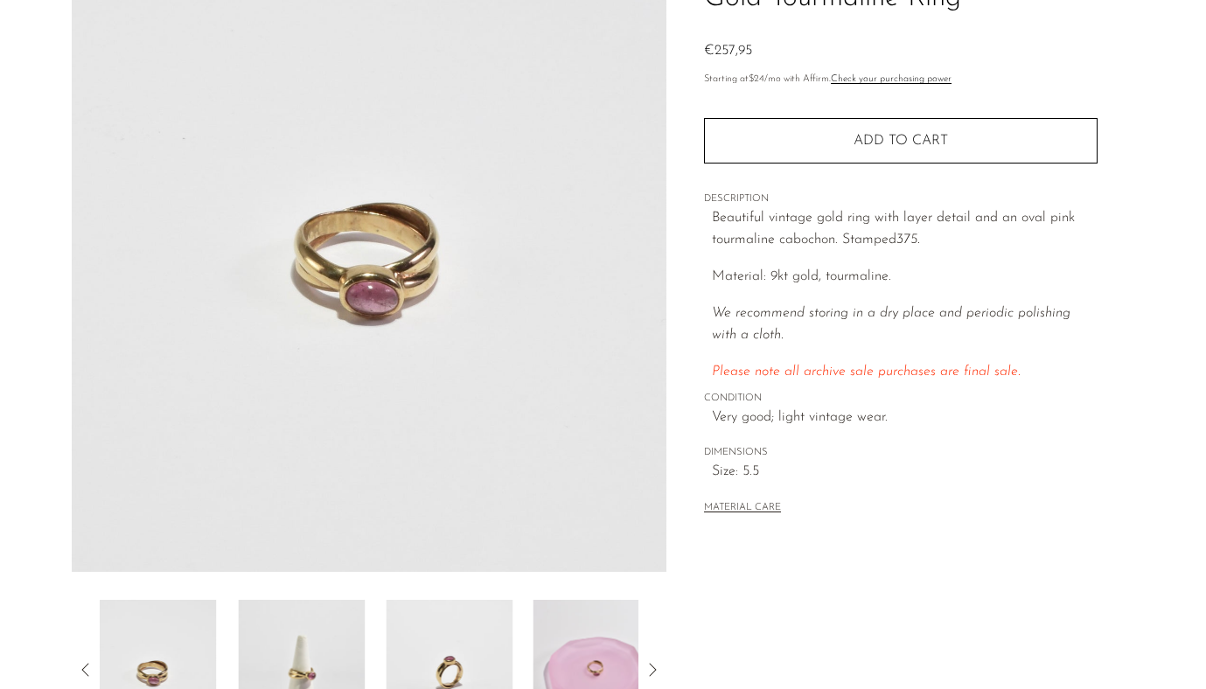
click at [87, 668] on icon at bounding box center [85, 669] width 21 height 21
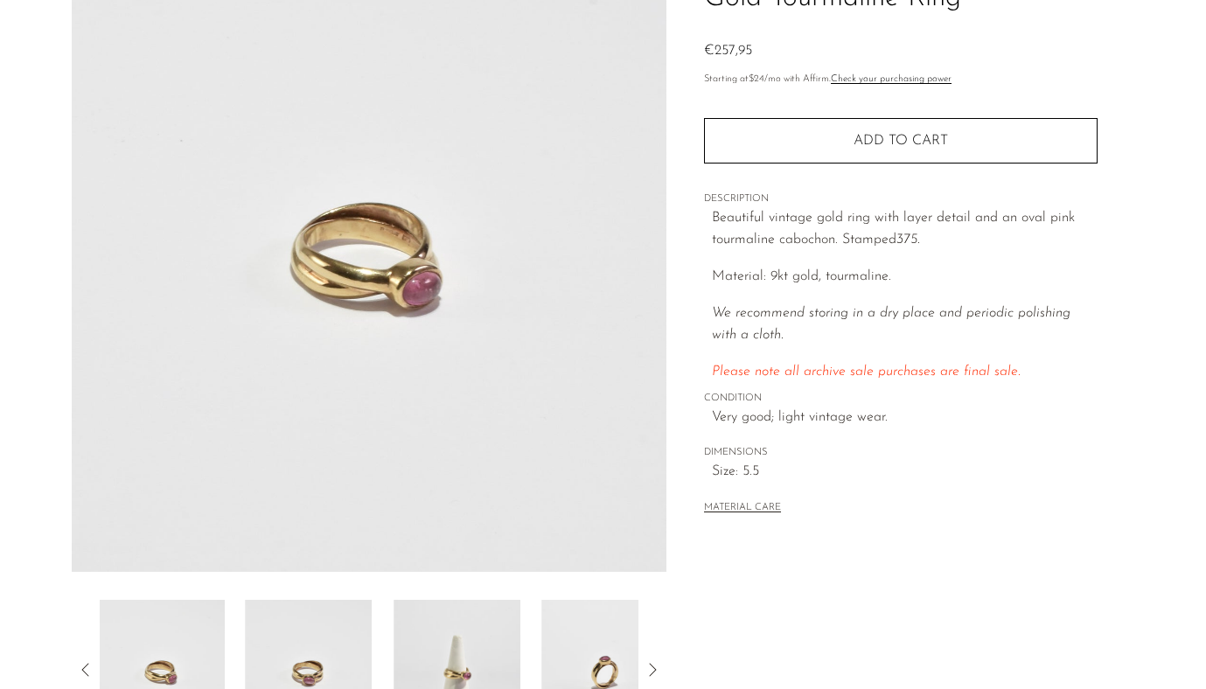
click at [87, 668] on icon at bounding box center [85, 669] width 21 height 21
